Goal: Browse casually

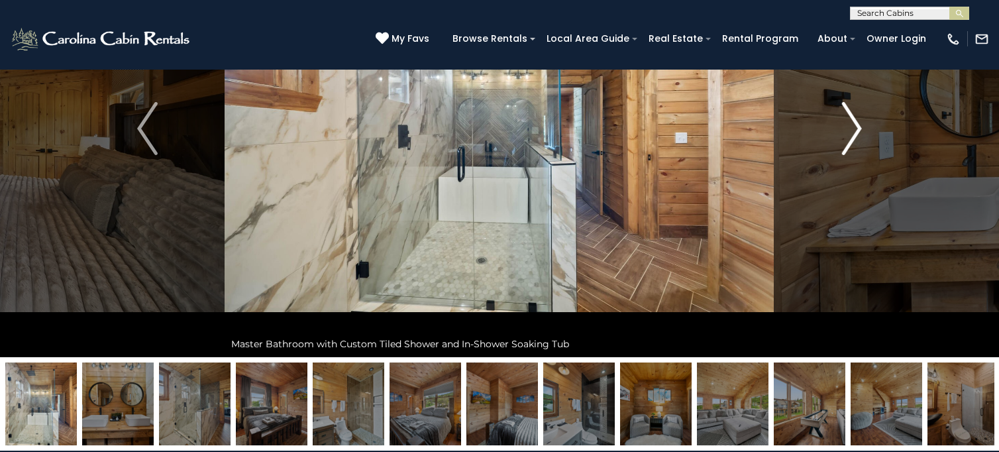
click at [852, 131] on img "Next" at bounding box center [851, 128] width 20 height 53
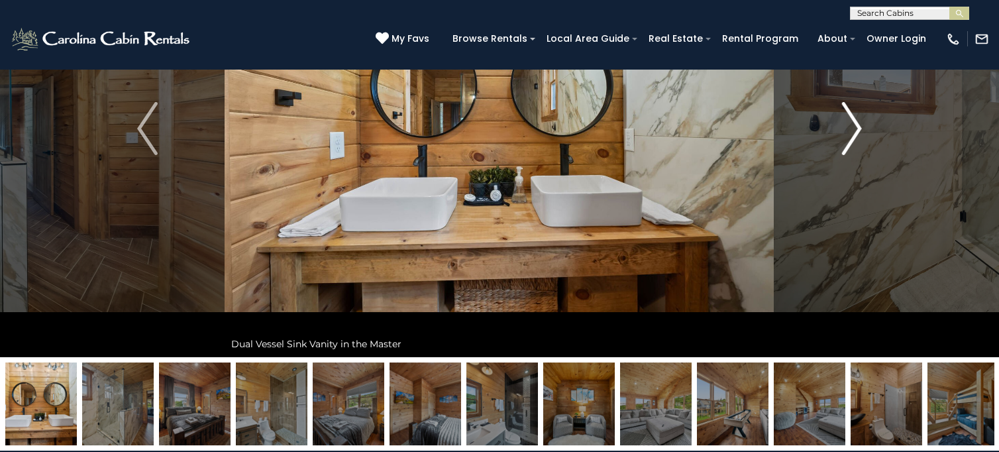
click at [852, 131] on img "Next" at bounding box center [851, 128] width 20 height 53
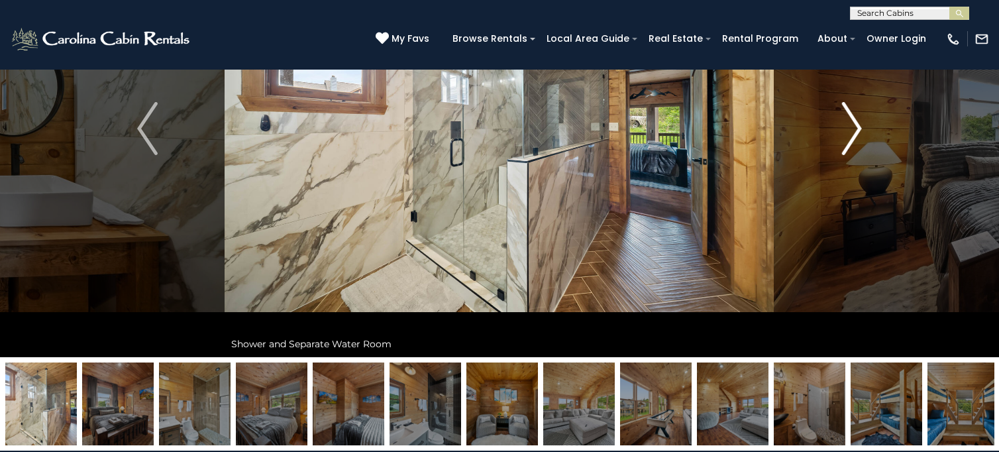
click at [852, 131] on img "Next" at bounding box center [851, 128] width 20 height 53
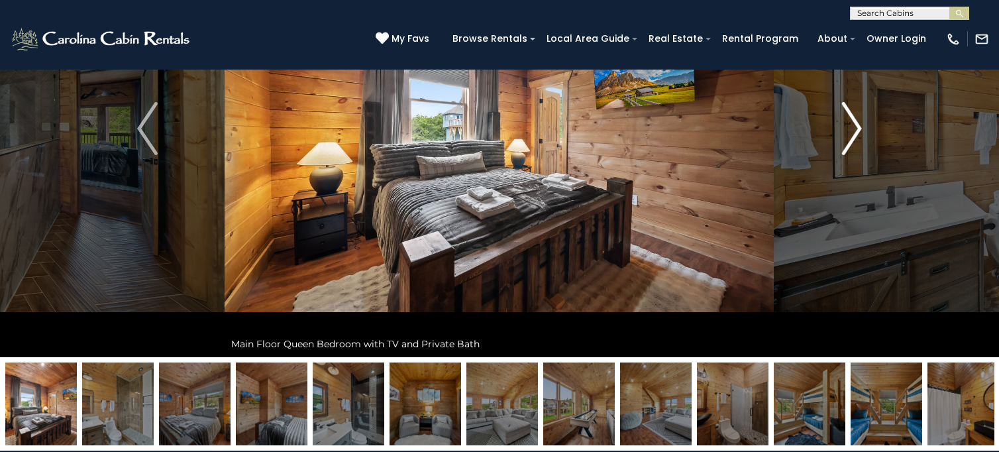
click at [852, 131] on img "Next" at bounding box center [851, 128] width 20 height 53
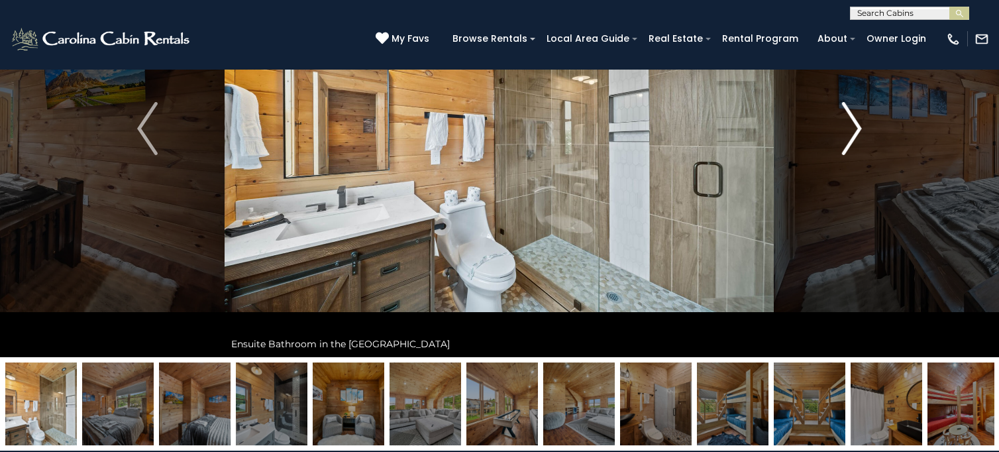
click at [852, 131] on img "Next" at bounding box center [851, 128] width 20 height 53
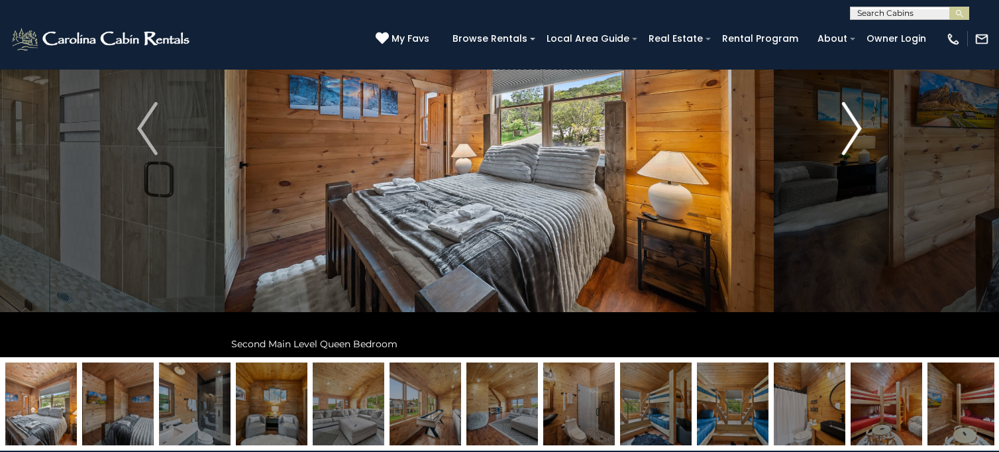
click at [852, 131] on img "Next" at bounding box center [851, 128] width 20 height 53
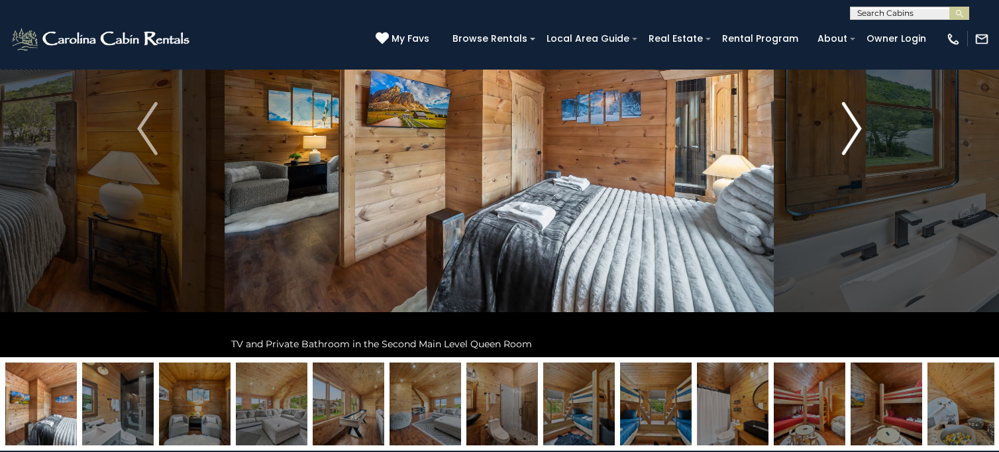
click at [852, 131] on img "Next" at bounding box center [851, 128] width 20 height 53
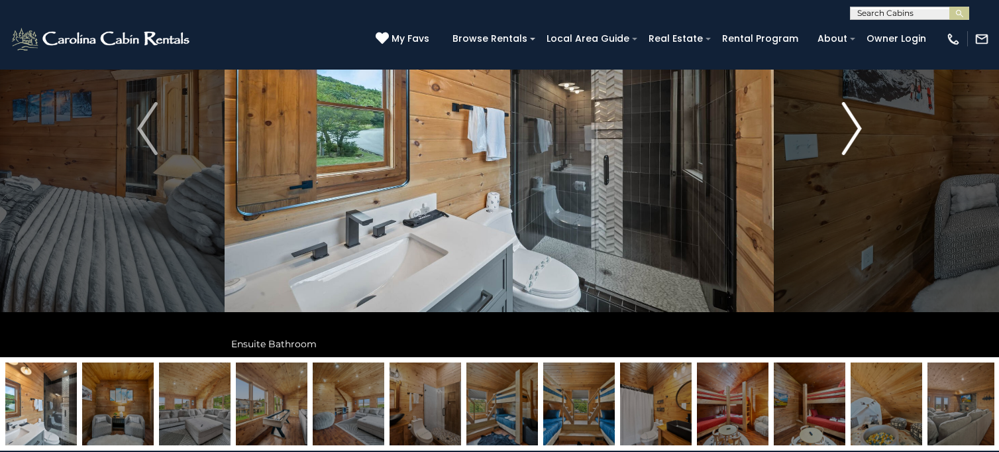
click at [852, 131] on img "Next" at bounding box center [851, 128] width 20 height 53
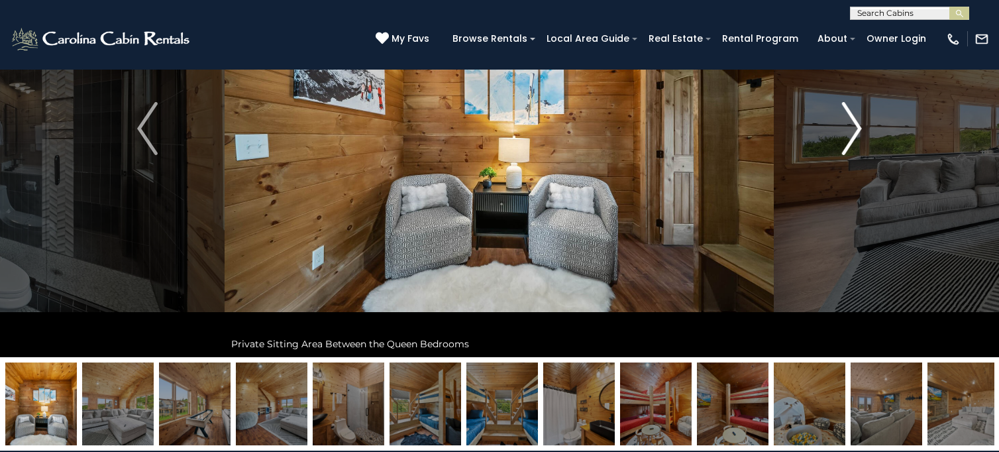
click at [852, 131] on img "Next" at bounding box center [851, 128] width 20 height 53
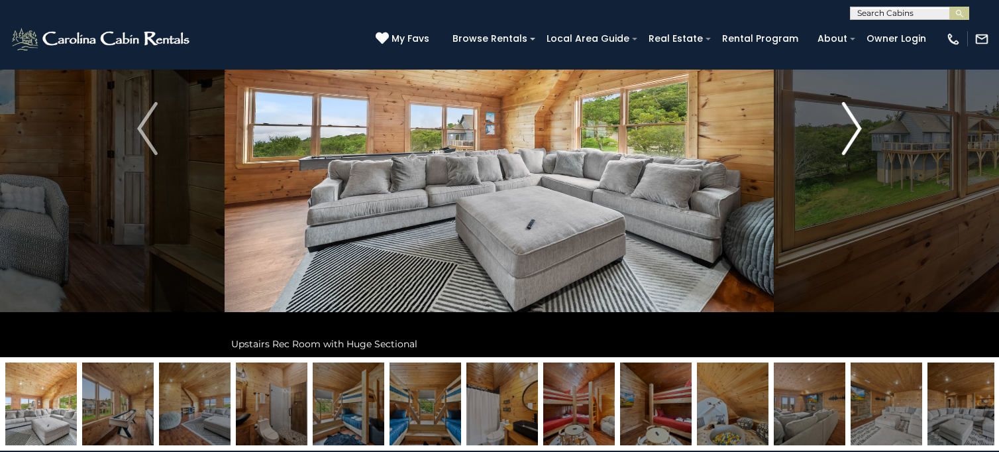
click at [852, 131] on img "Next" at bounding box center [851, 128] width 20 height 53
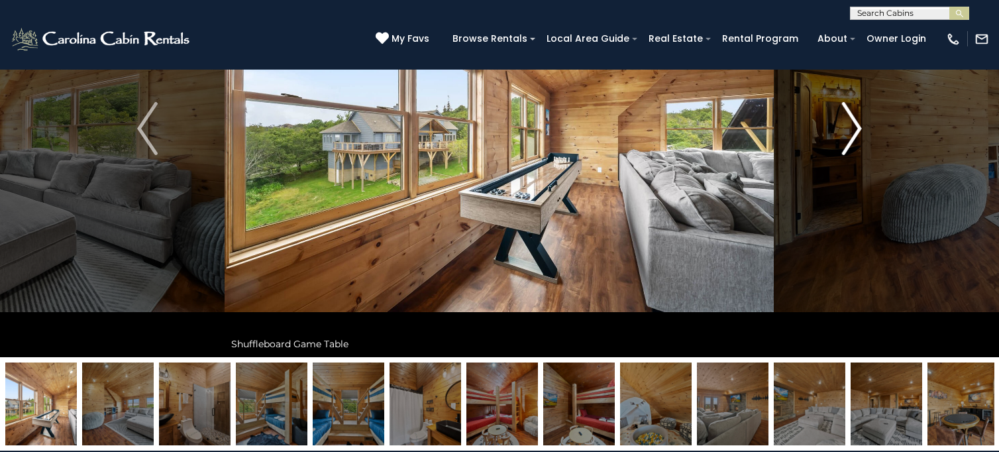
click at [852, 131] on img "Next" at bounding box center [851, 128] width 20 height 53
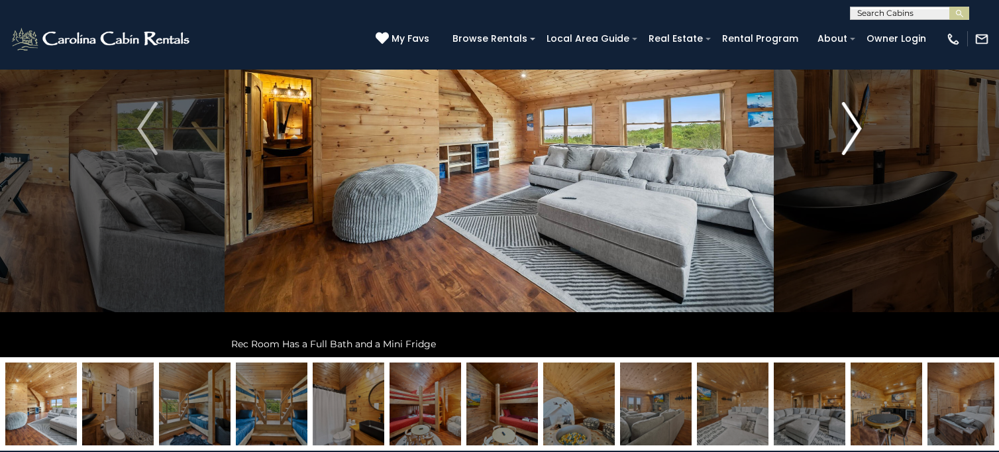
click at [852, 131] on img "Next" at bounding box center [851, 128] width 20 height 53
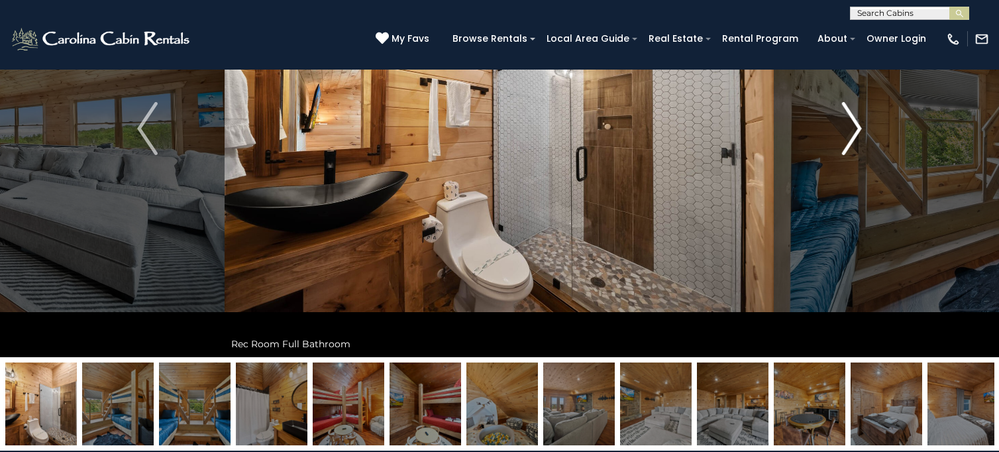
click at [852, 131] on img "Next" at bounding box center [851, 128] width 20 height 53
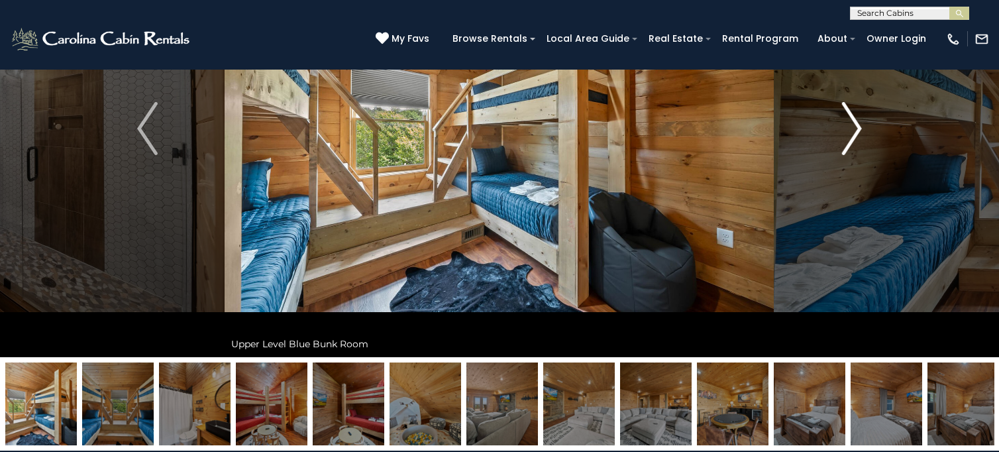
click at [852, 131] on img "Next" at bounding box center [851, 128] width 20 height 53
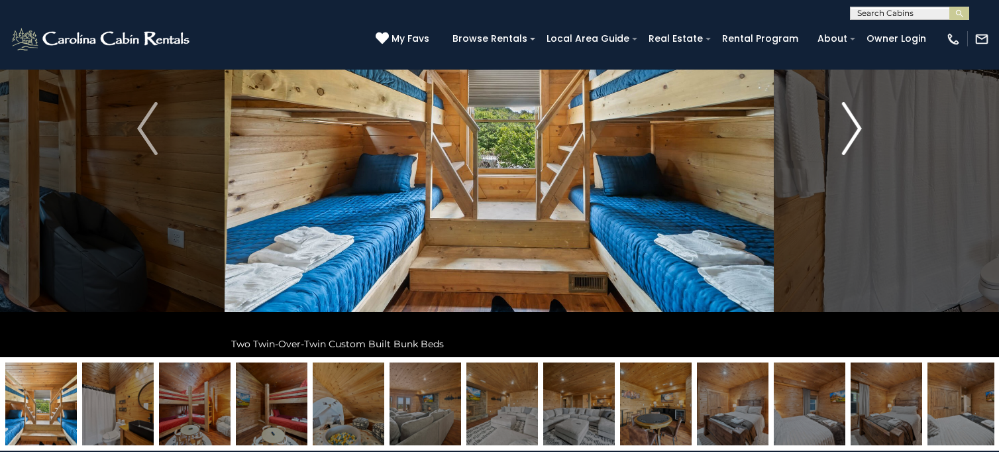
click at [852, 131] on img "Next" at bounding box center [851, 128] width 20 height 53
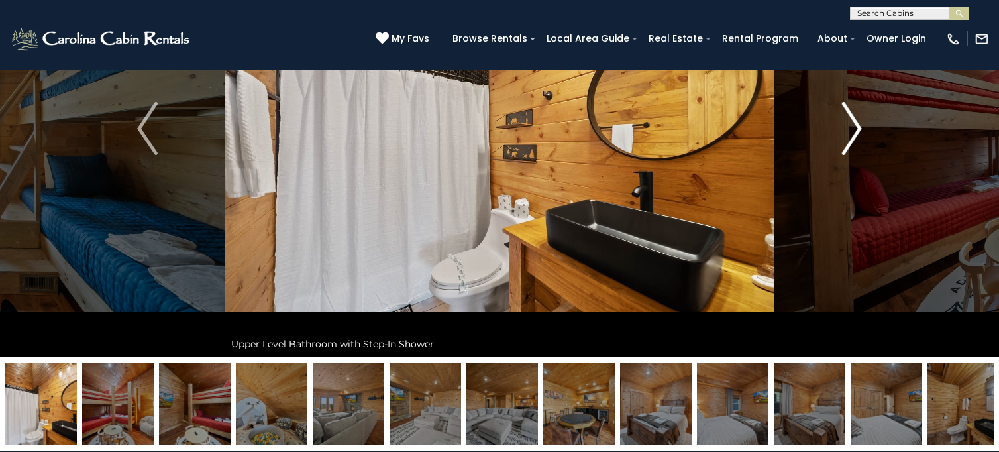
click at [852, 131] on img "Next" at bounding box center [851, 128] width 20 height 53
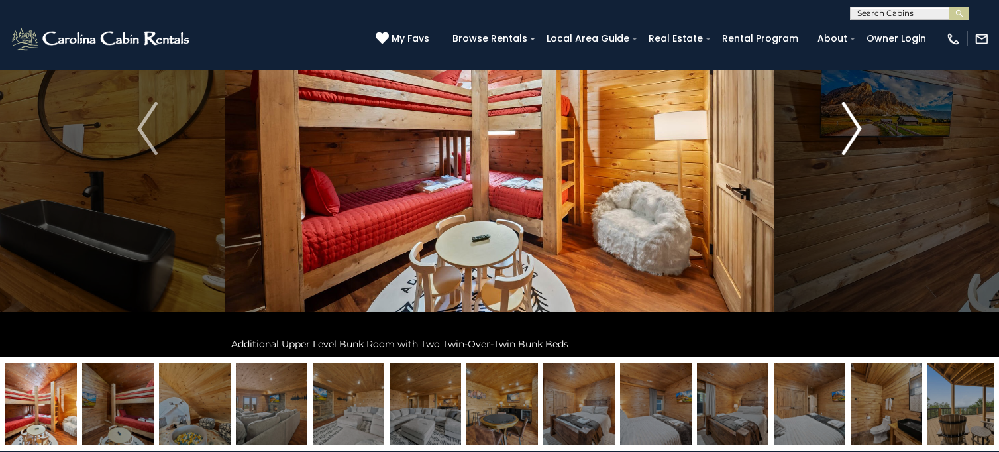
click at [852, 131] on img "Next" at bounding box center [851, 128] width 20 height 53
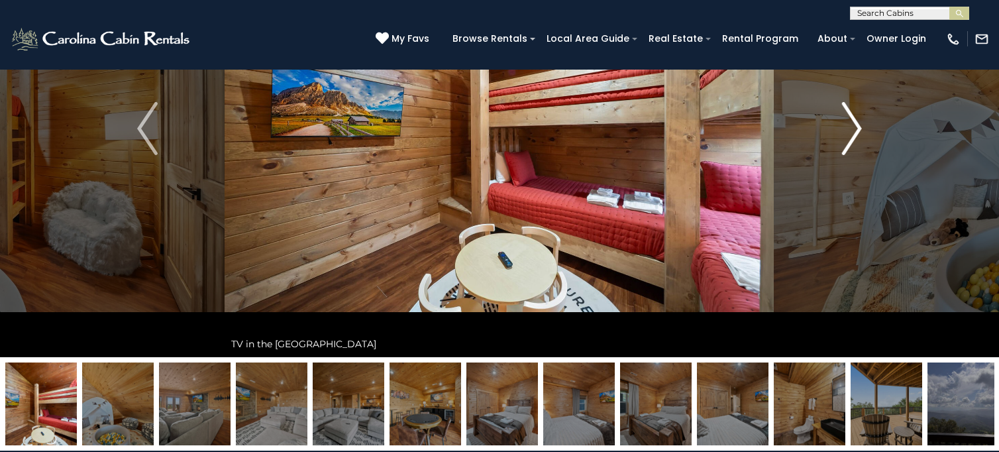
click at [852, 131] on img "Next" at bounding box center [851, 128] width 20 height 53
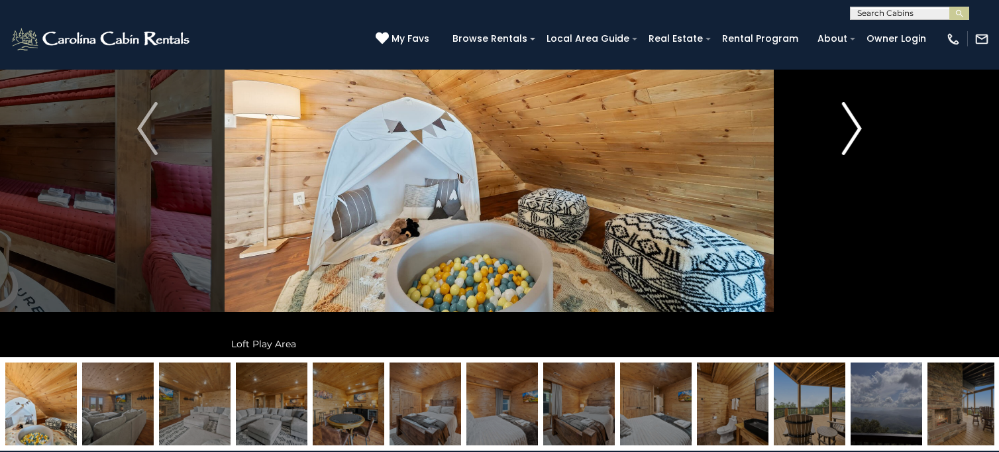
click at [852, 131] on img "Next" at bounding box center [851, 128] width 20 height 53
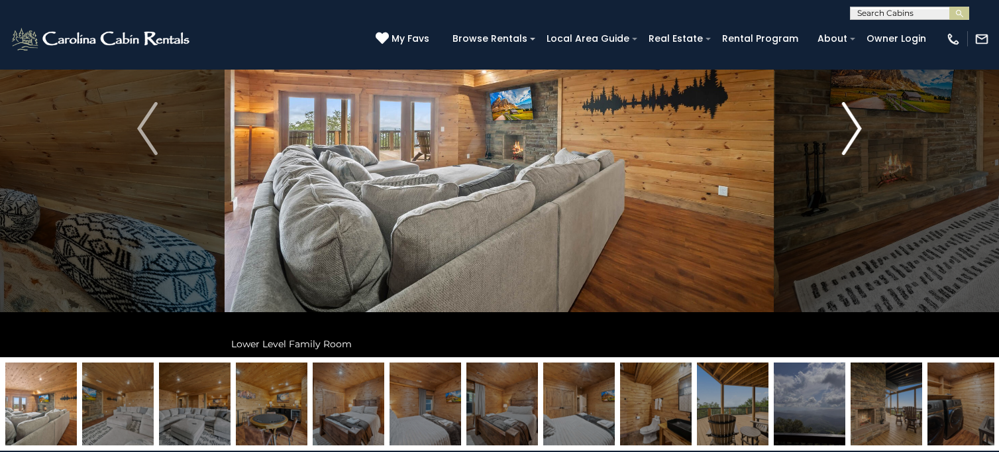
click at [852, 131] on img "Next" at bounding box center [851, 128] width 20 height 53
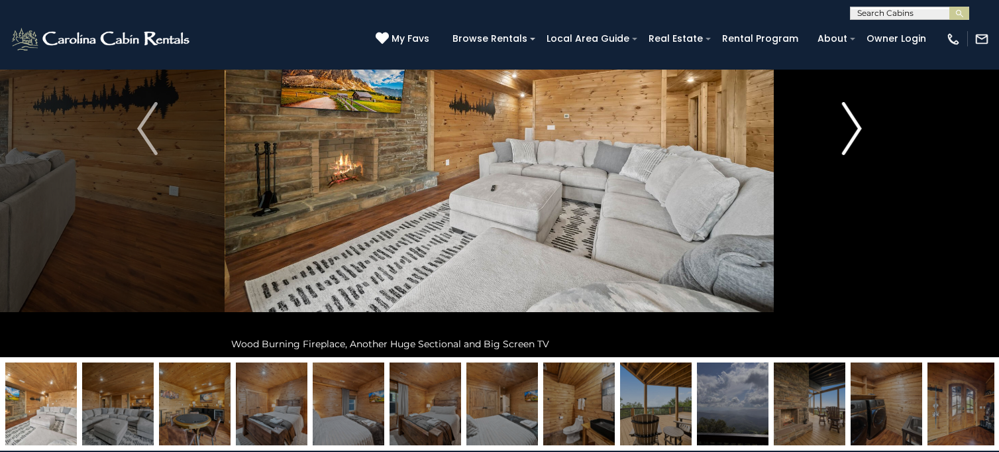
click at [852, 131] on img "Next" at bounding box center [851, 128] width 20 height 53
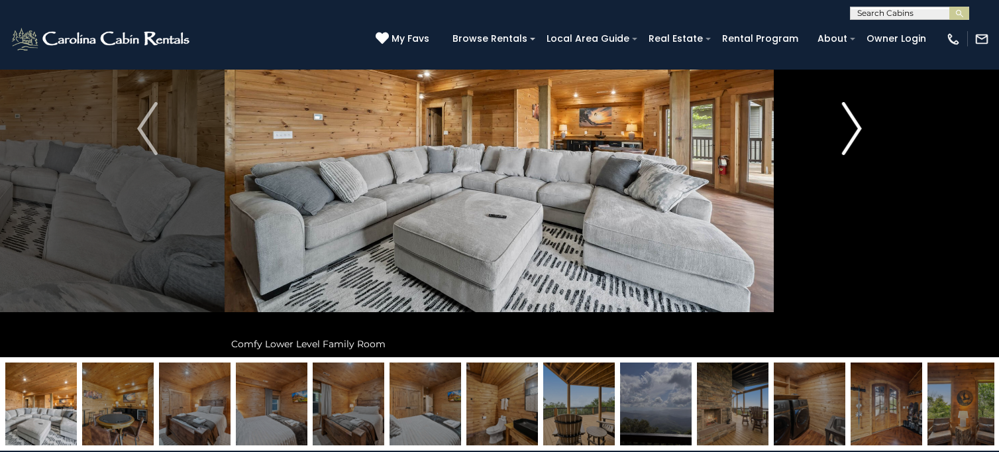
click at [852, 131] on img "Next" at bounding box center [851, 128] width 20 height 53
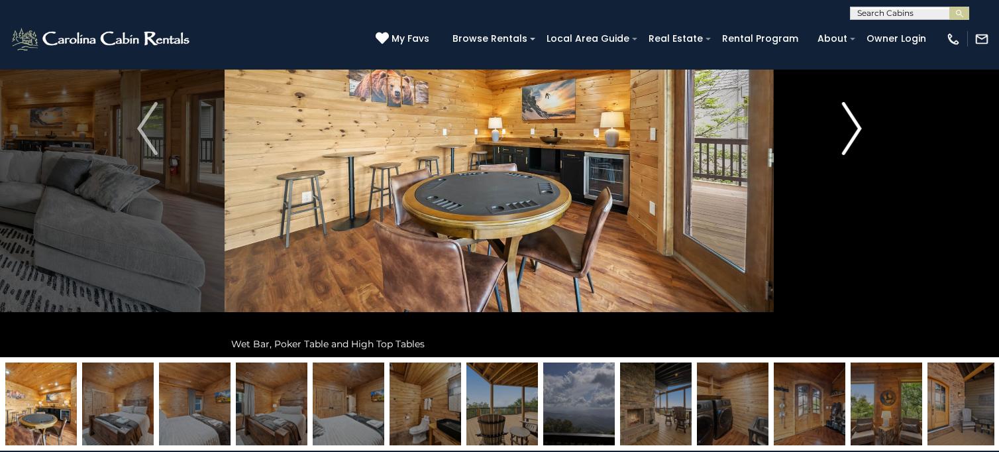
click at [852, 131] on img "Next" at bounding box center [851, 128] width 20 height 53
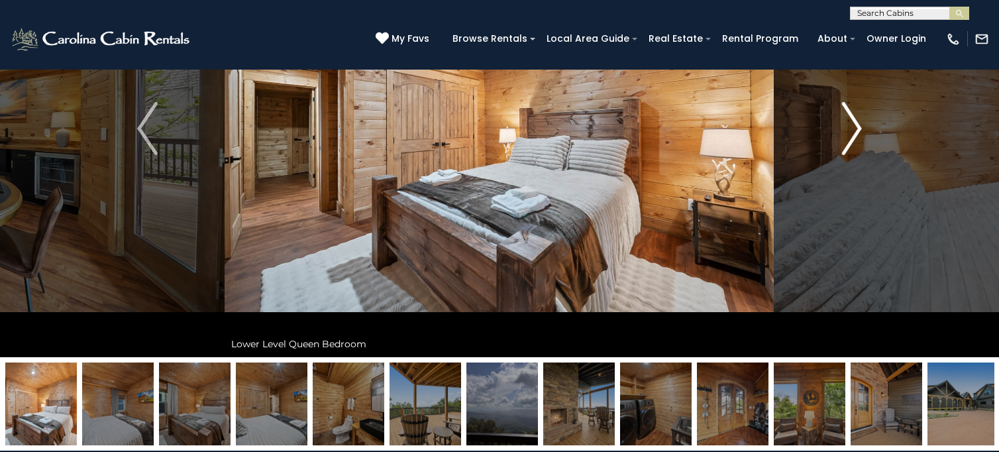
click at [852, 131] on img "Next" at bounding box center [851, 128] width 20 height 53
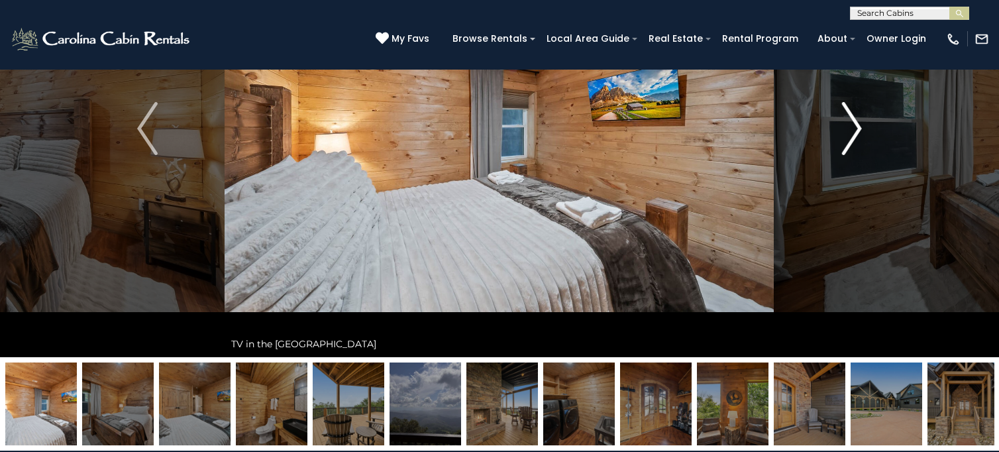
click at [852, 131] on img "Next" at bounding box center [851, 128] width 20 height 53
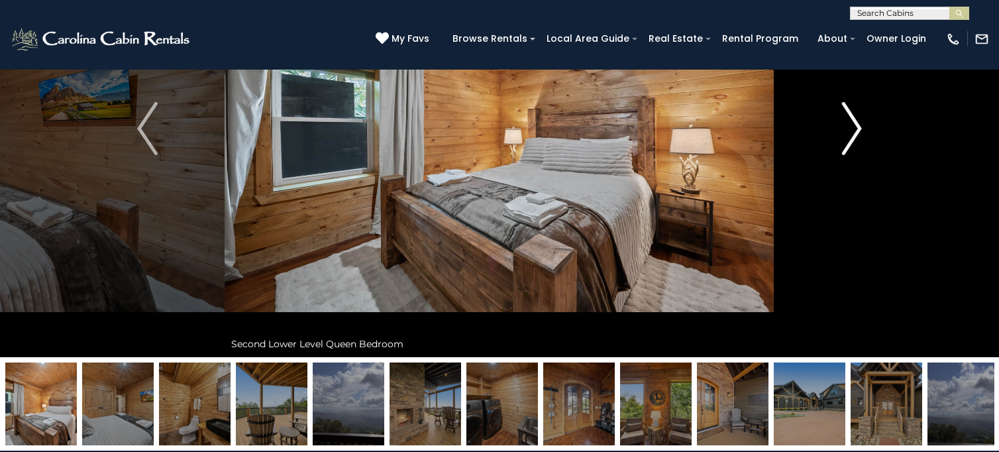
click at [852, 131] on img "Next" at bounding box center [851, 128] width 20 height 53
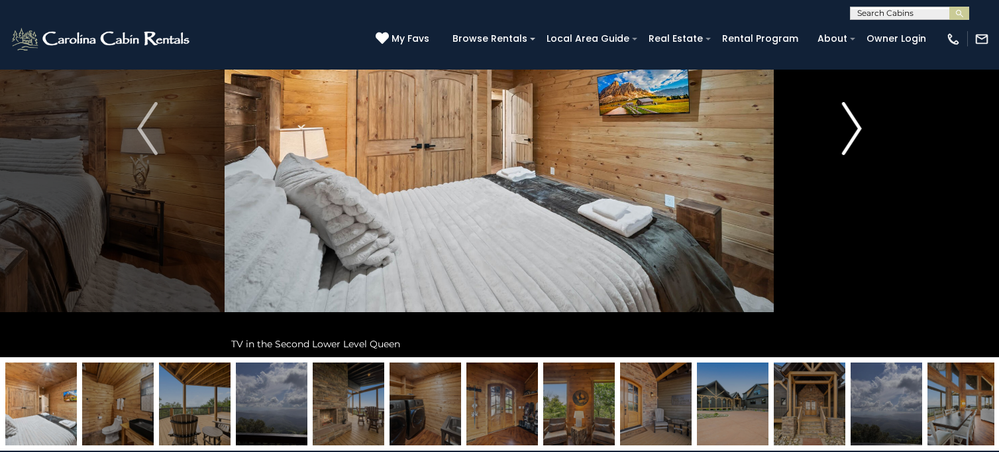
click at [852, 131] on img "Next" at bounding box center [851, 128] width 20 height 53
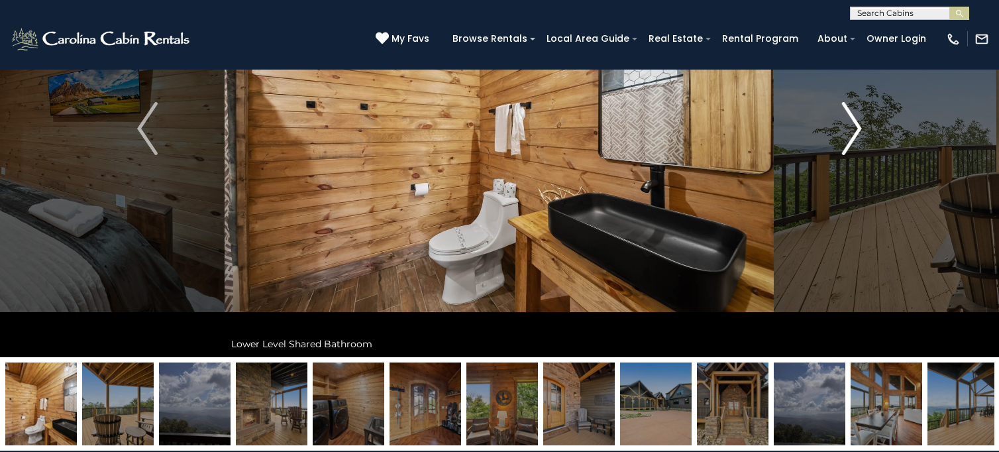
click at [852, 131] on img "Next" at bounding box center [851, 128] width 20 height 53
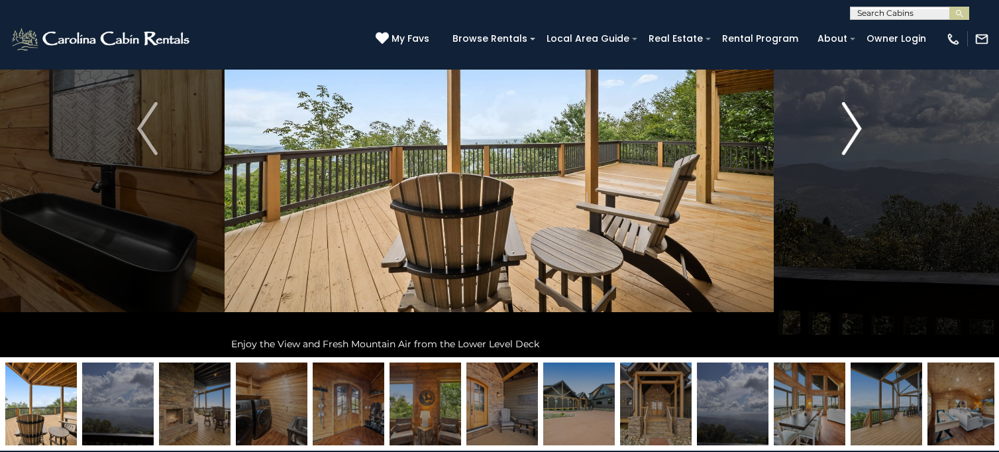
click at [852, 131] on img "Next" at bounding box center [851, 128] width 20 height 53
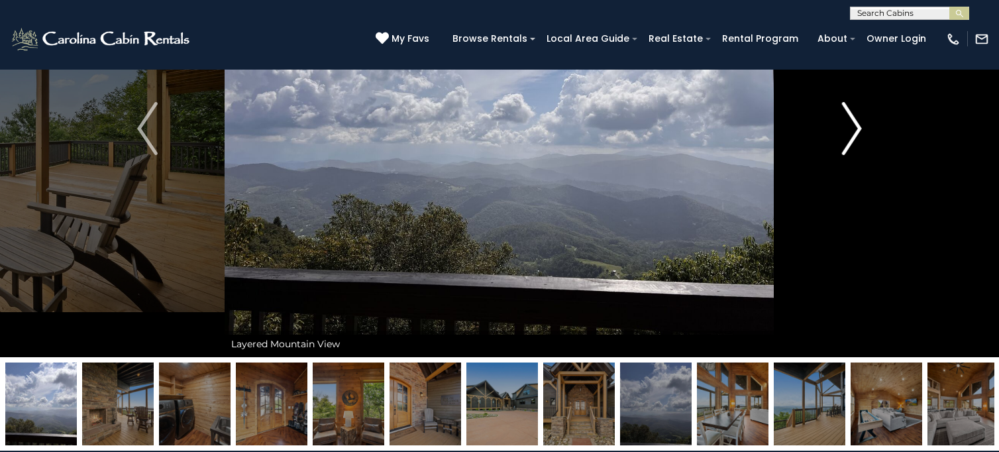
click at [852, 131] on img "Next" at bounding box center [851, 128] width 20 height 53
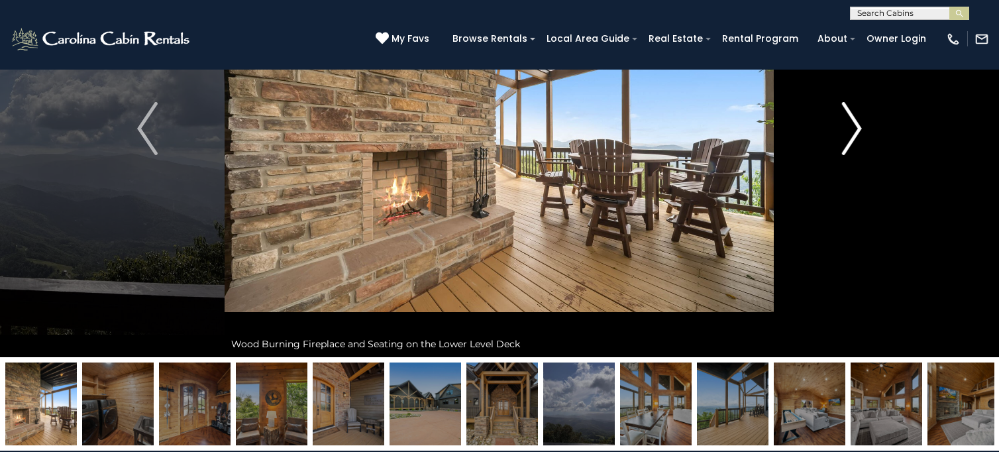
click at [852, 131] on img "Next" at bounding box center [851, 128] width 20 height 53
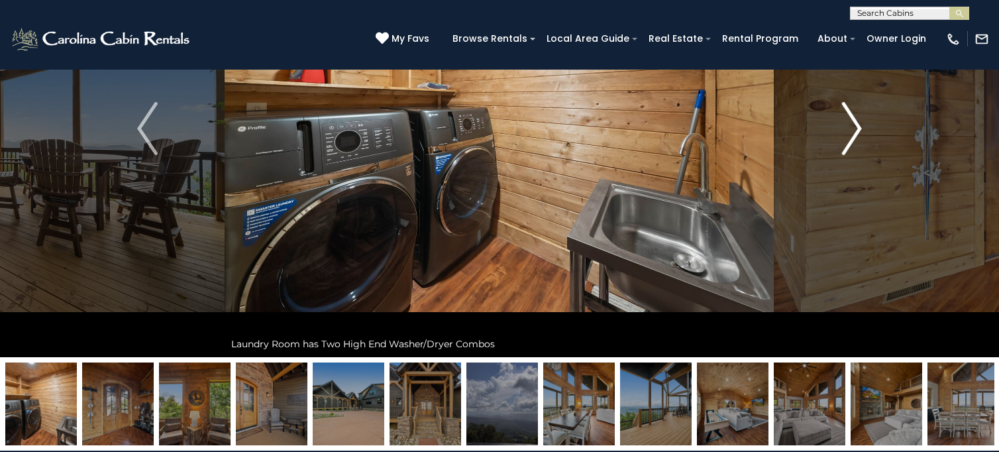
click at [852, 131] on img "Next" at bounding box center [851, 128] width 20 height 53
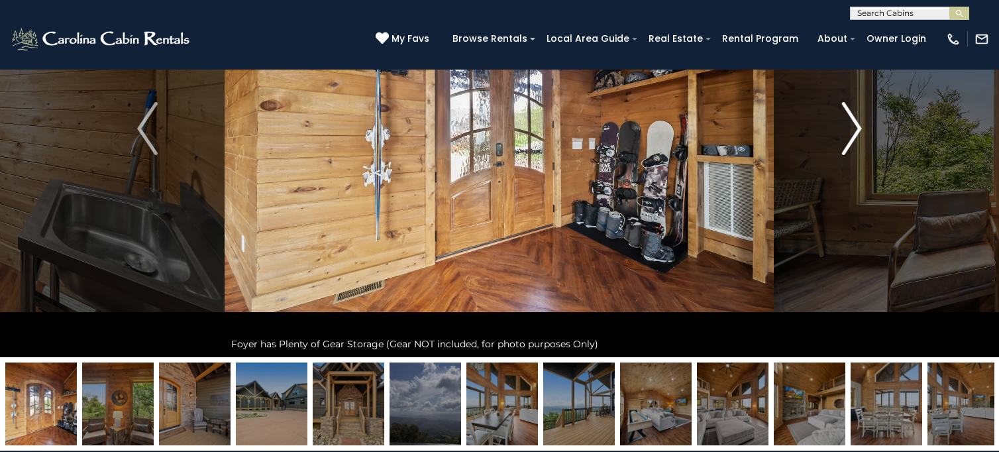
click at [852, 131] on img "Next" at bounding box center [851, 128] width 20 height 53
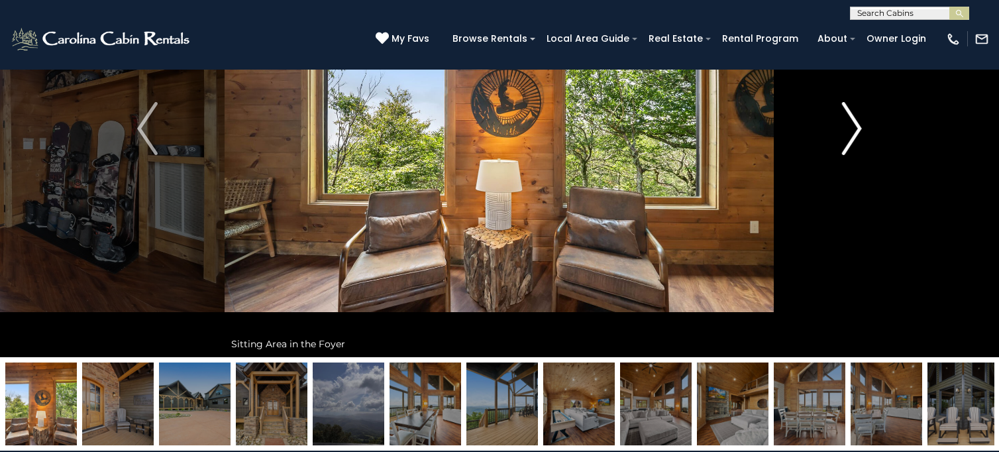
click at [852, 131] on img "Next" at bounding box center [851, 128] width 20 height 53
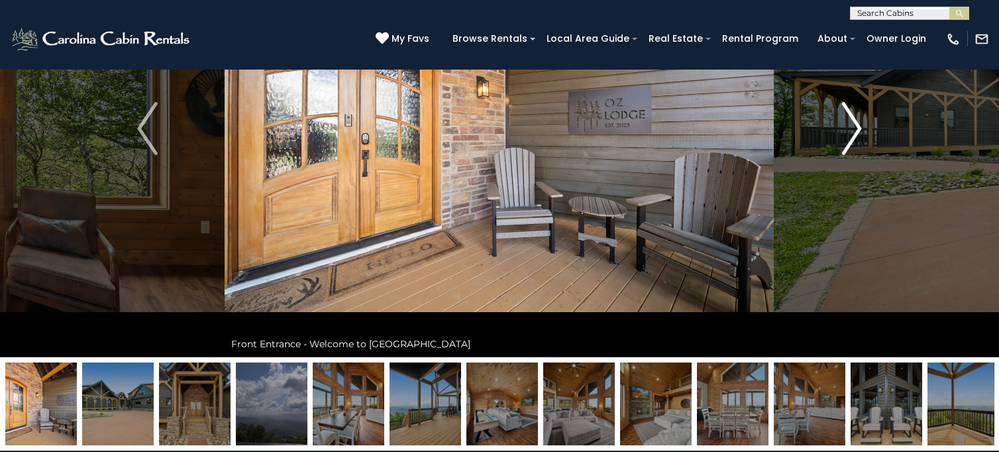
click at [852, 131] on img "Next" at bounding box center [851, 128] width 20 height 53
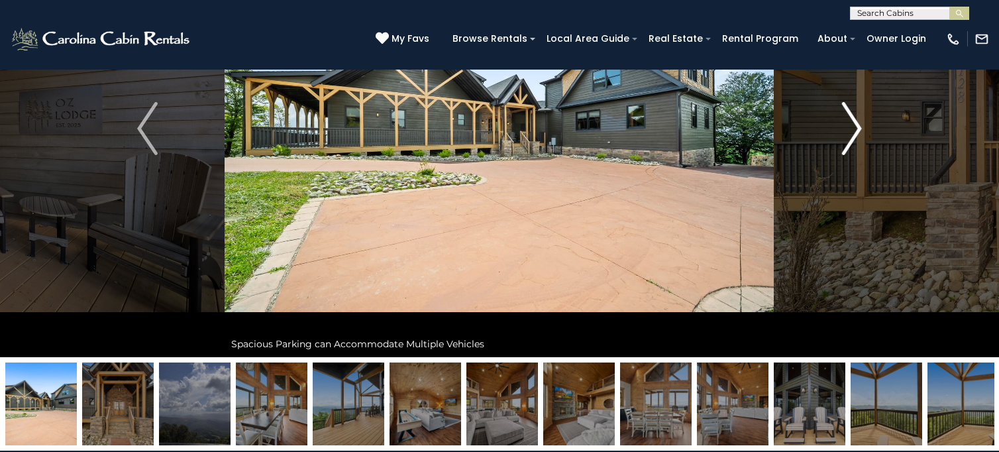
click at [852, 131] on img "Next" at bounding box center [851, 128] width 20 height 53
